Goal: Find specific page/section: Find specific page/section

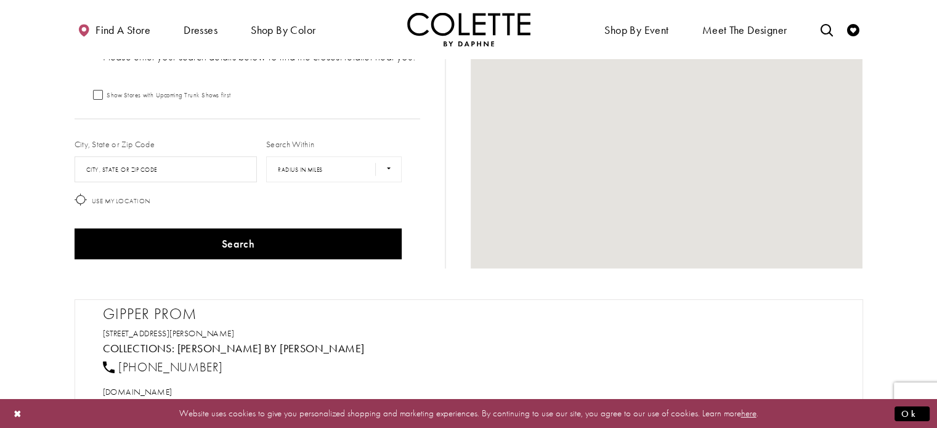
scroll to position [123, 0]
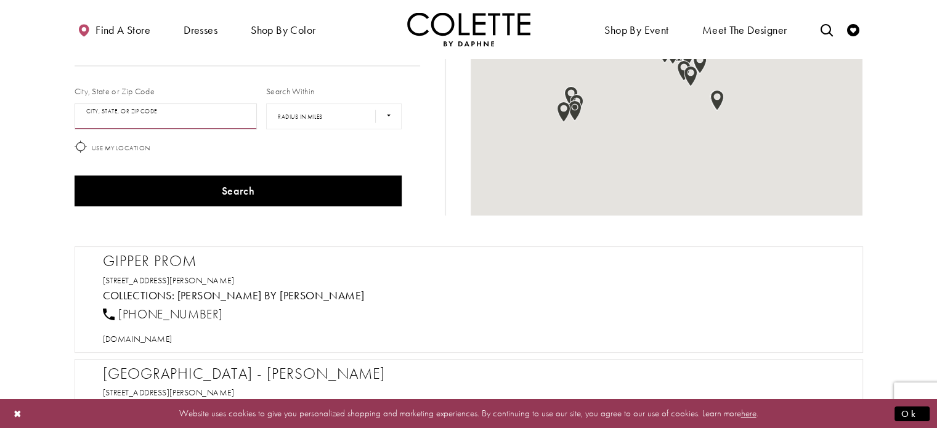
click at [204, 119] on input "City, State, or ZIP Code" at bounding box center [166, 116] width 183 height 26
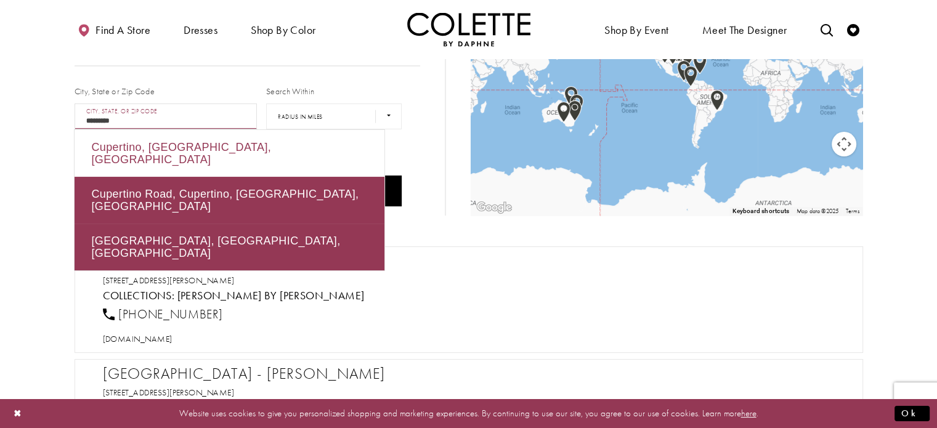
click at [218, 150] on div "Cupertino, CA, USA" at bounding box center [230, 153] width 310 height 47
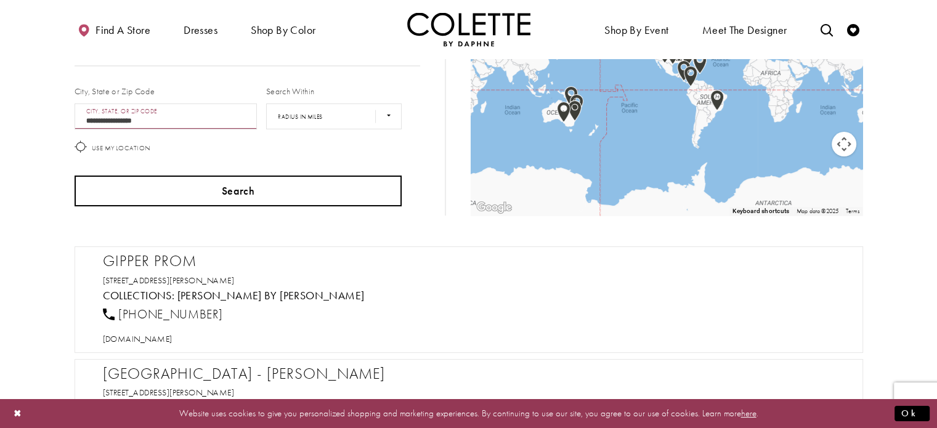
type input "**********"
click at [246, 196] on button "Search" at bounding box center [239, 191] width 328 height 31
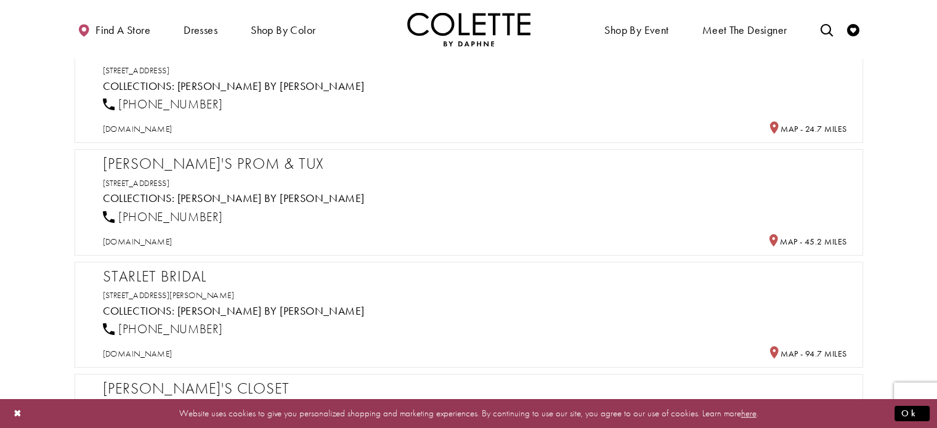
scroll to position [308, 0]
